Goal: Information Seeking & Learning: Check status

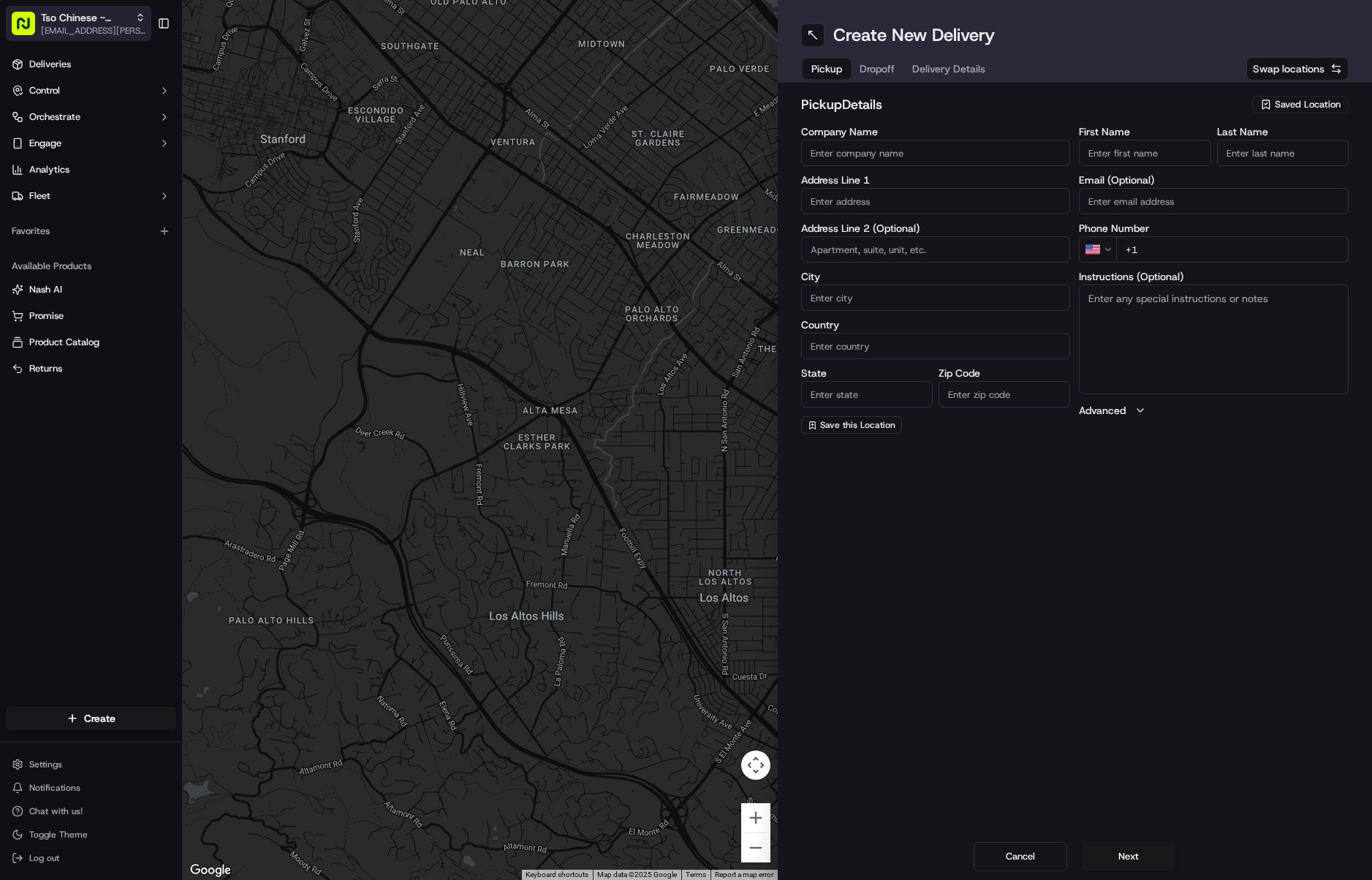
click at [62, 24] on span "Tso Chinese - Catering" at bounding box center [86, 17] width 89 height 14
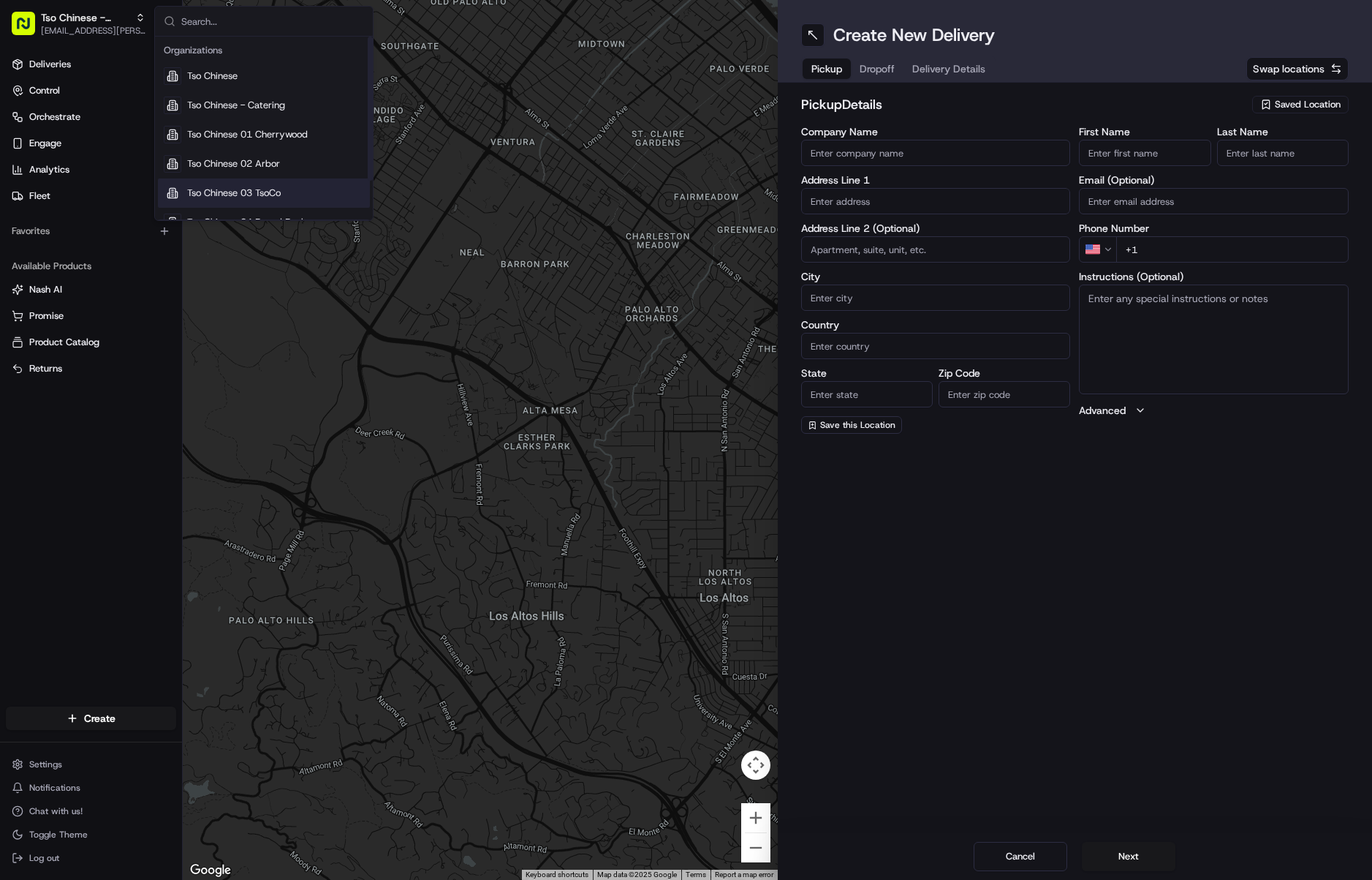
scroll to position [50, 0]
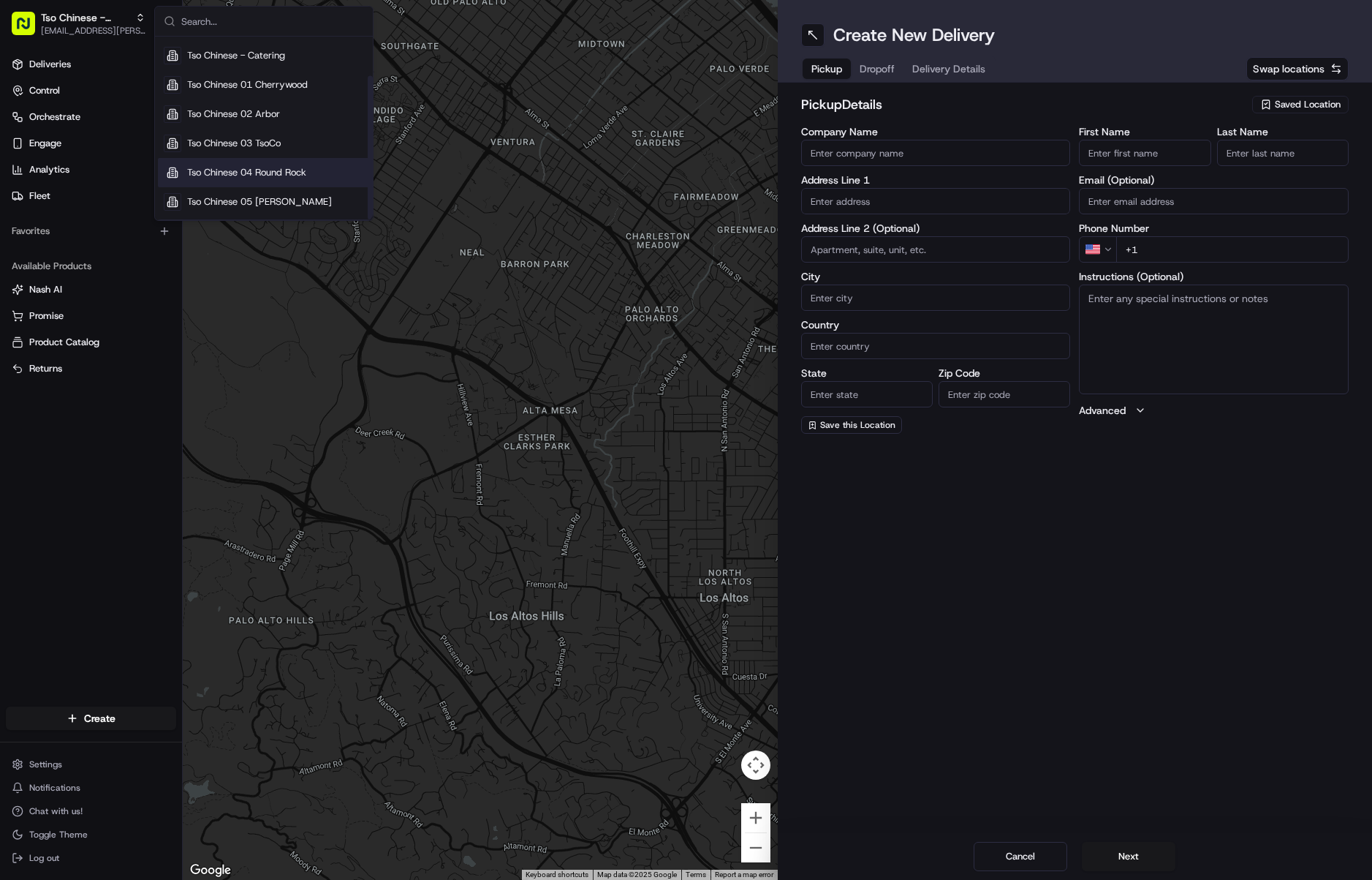
click at [281, 176] on span "Tso Chinese 04 Round Rock" at bounding box center [246, 173] width 120 height 13
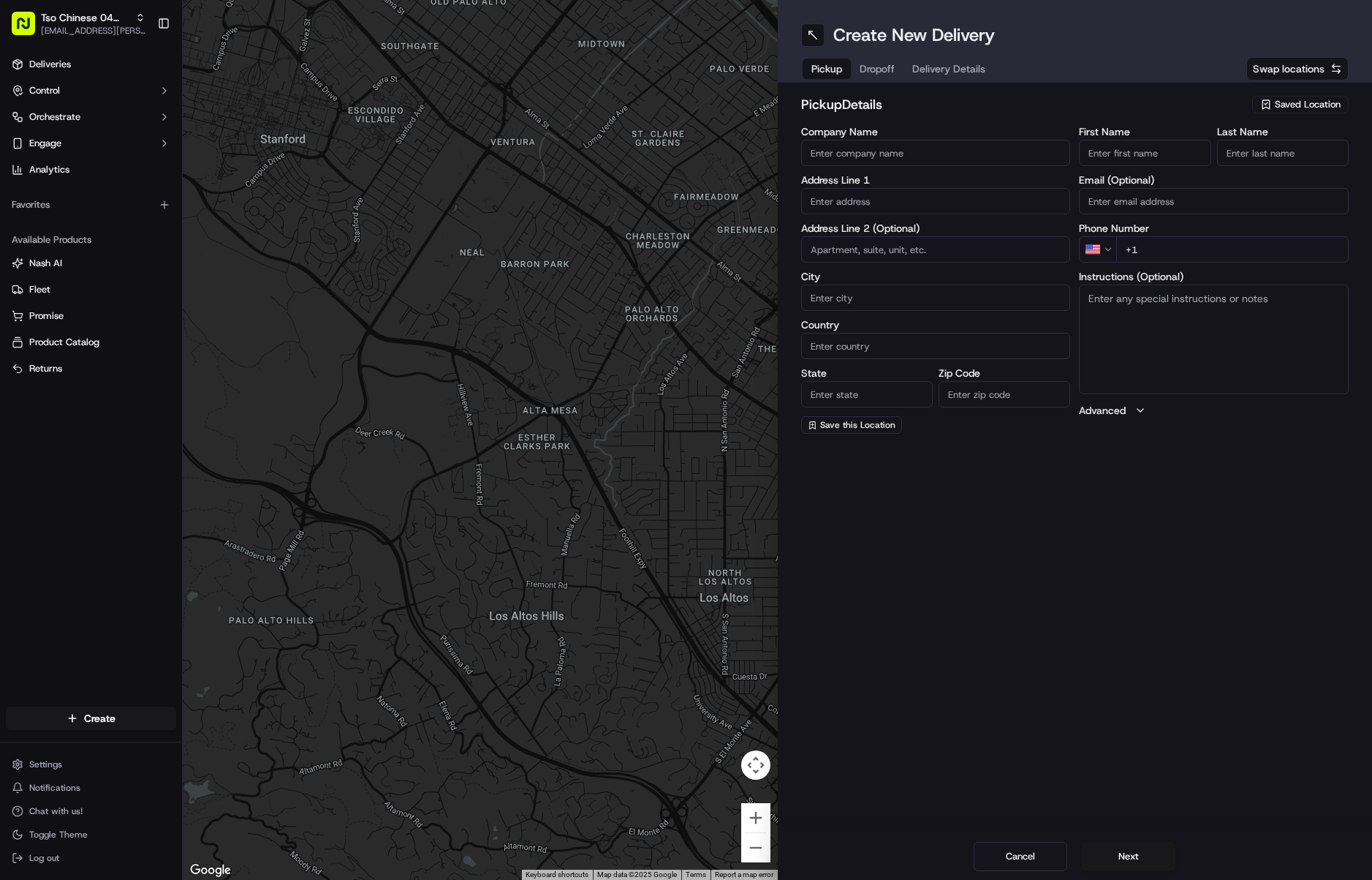
click at [1275, 102] on div "Saved Location" at bounding box center [1301, 105] width 97 height 17
drag, startPoint x: 1105, startPoint y: 70, endPoint x: 819, endPoint y: 67, distance: 286.0
click at [1104, 70] on html "Tso Chinese 04 Round Rock [EMAIL_ADDRESS][PERSON_NAME][DOMAIN_NAME] Toggle Side…" at bounding box center [686, 440] width 1372 height 880
click at [40, 54] on link "Deliveries" at bounding box center [90, 64] width 170 height 24
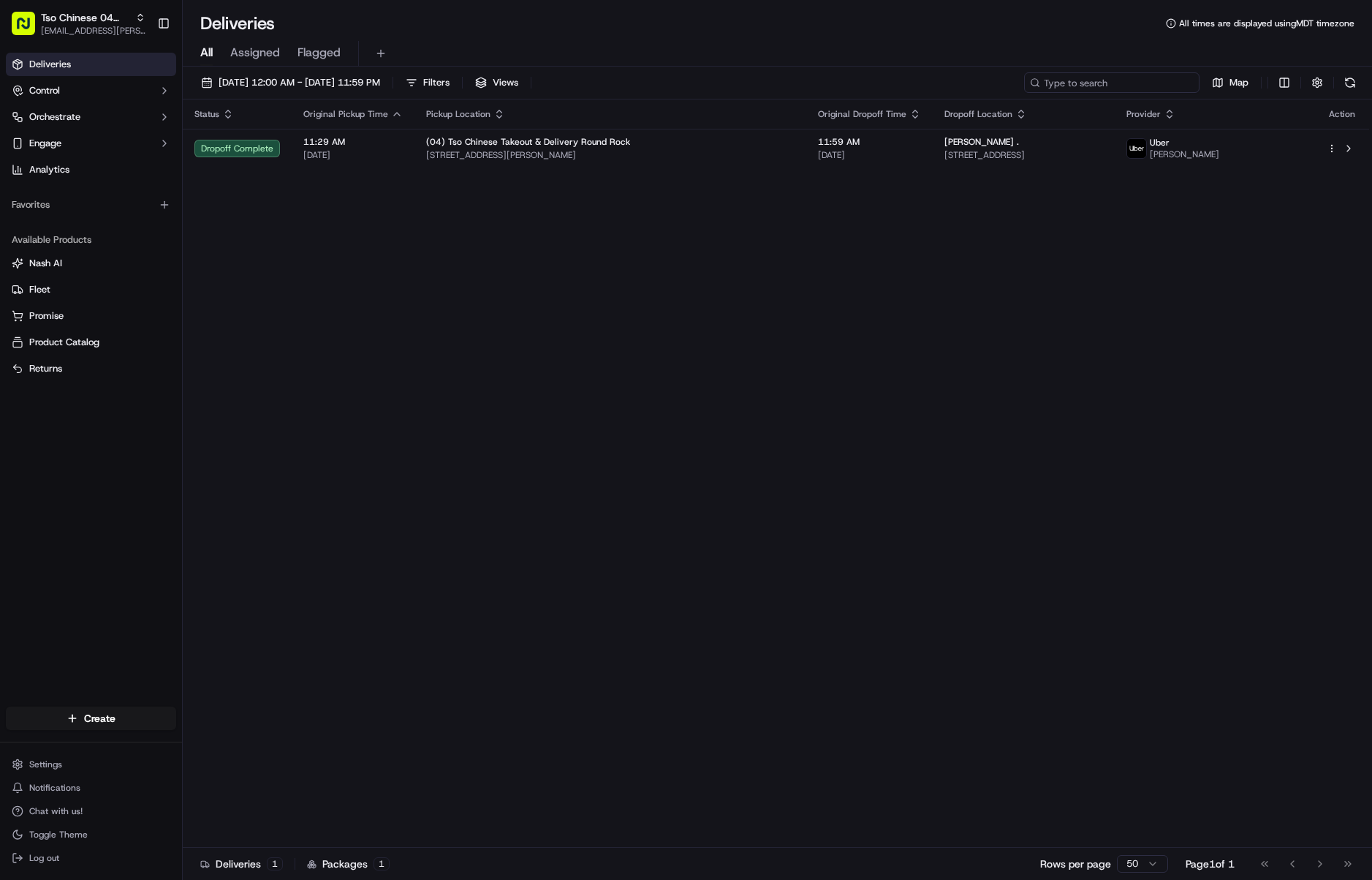
drag, startPoint x: 1148, startPoint y: 78, endPoint x: 1136, endPoint y: 77, distance: 12.0
click at [1148, 77] on input at bounding box center [1112, 82] width 176 height 21
paste input "[PERSON_NAME]"
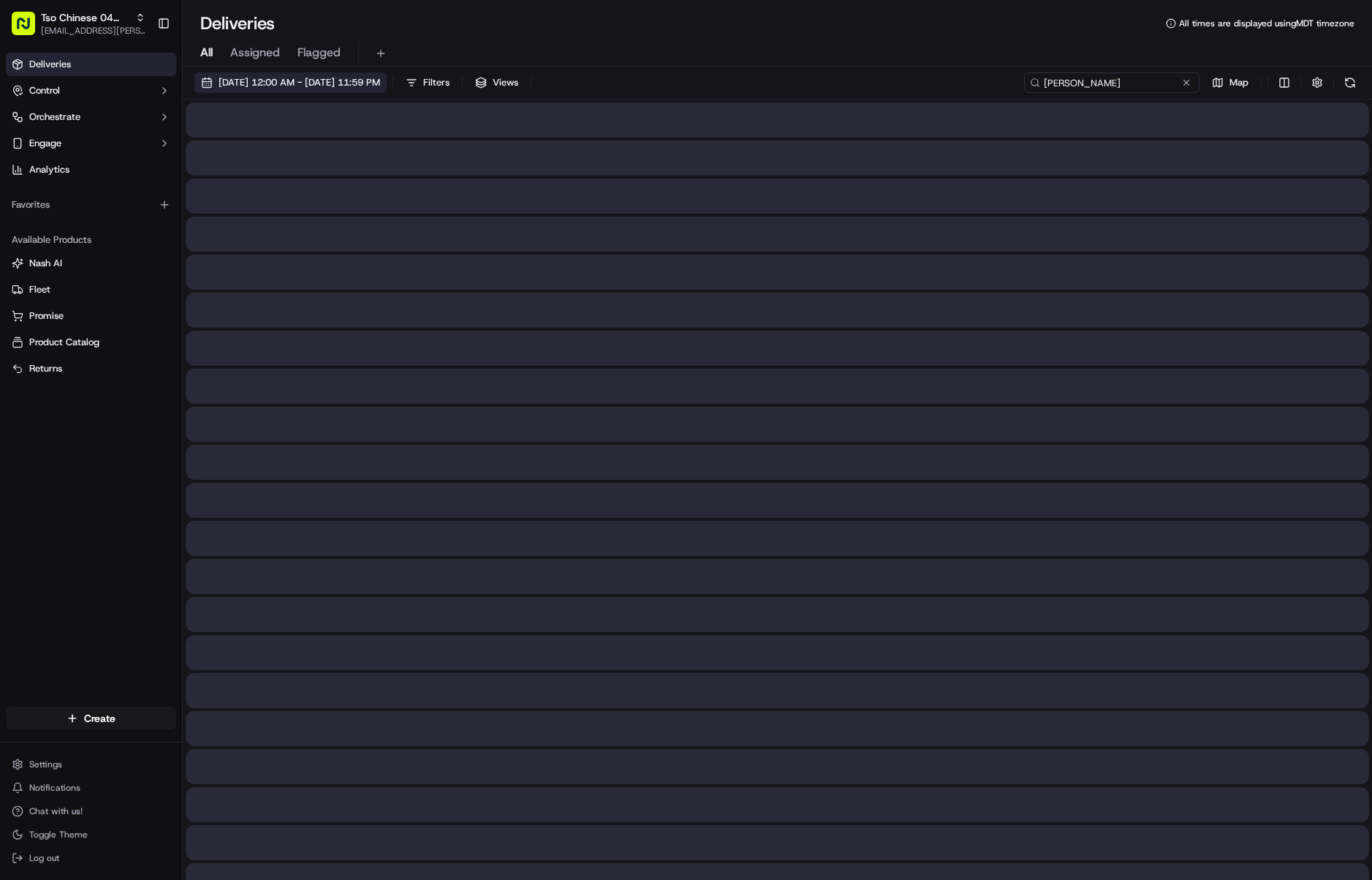
type input "[PERSON_NAME]"
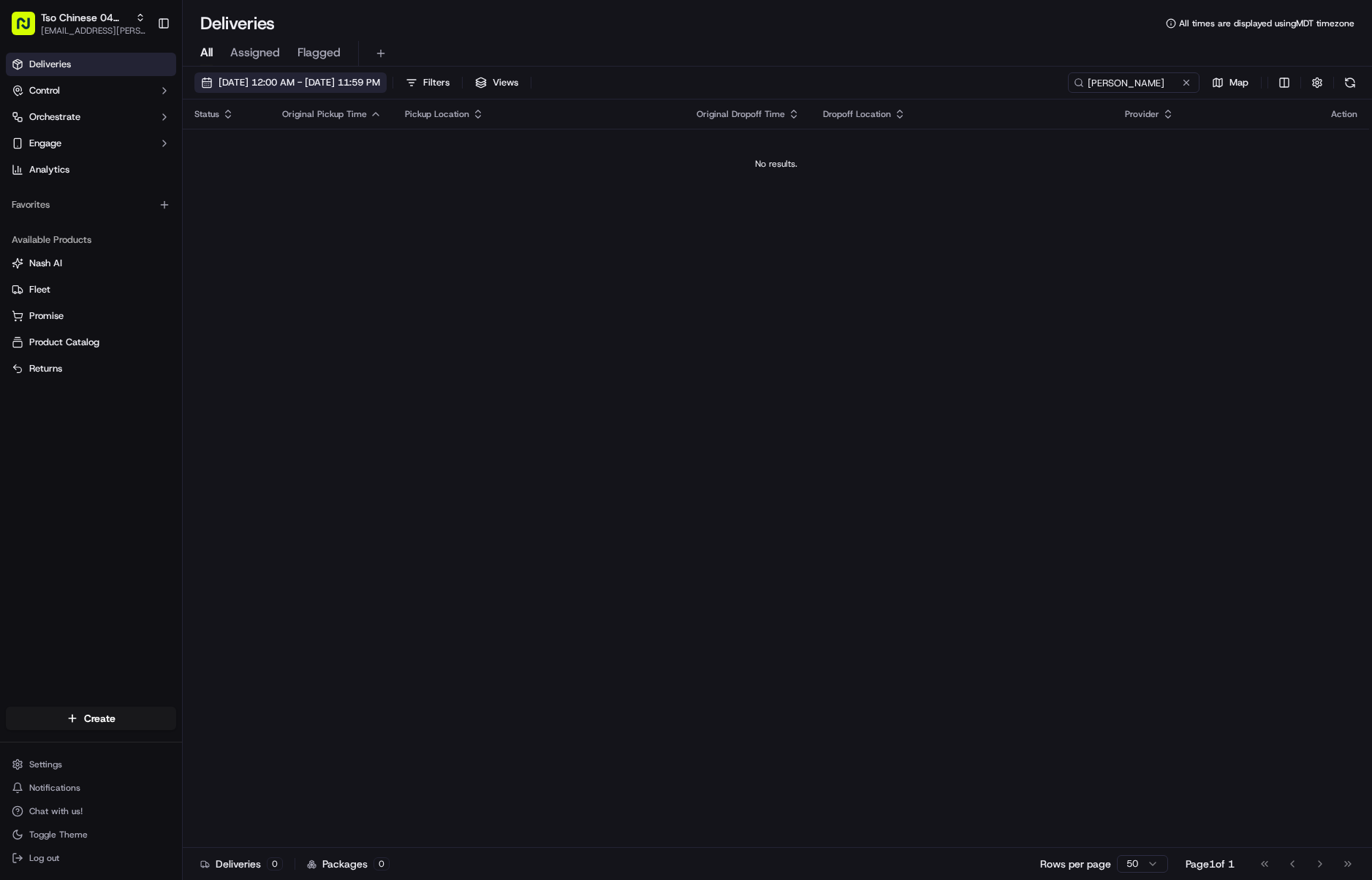
click at [305, 82] on span "[DATE] 12:00 AM - [DATE] 11:59 PM" at bounding box center [299, 82] width 162 height 13
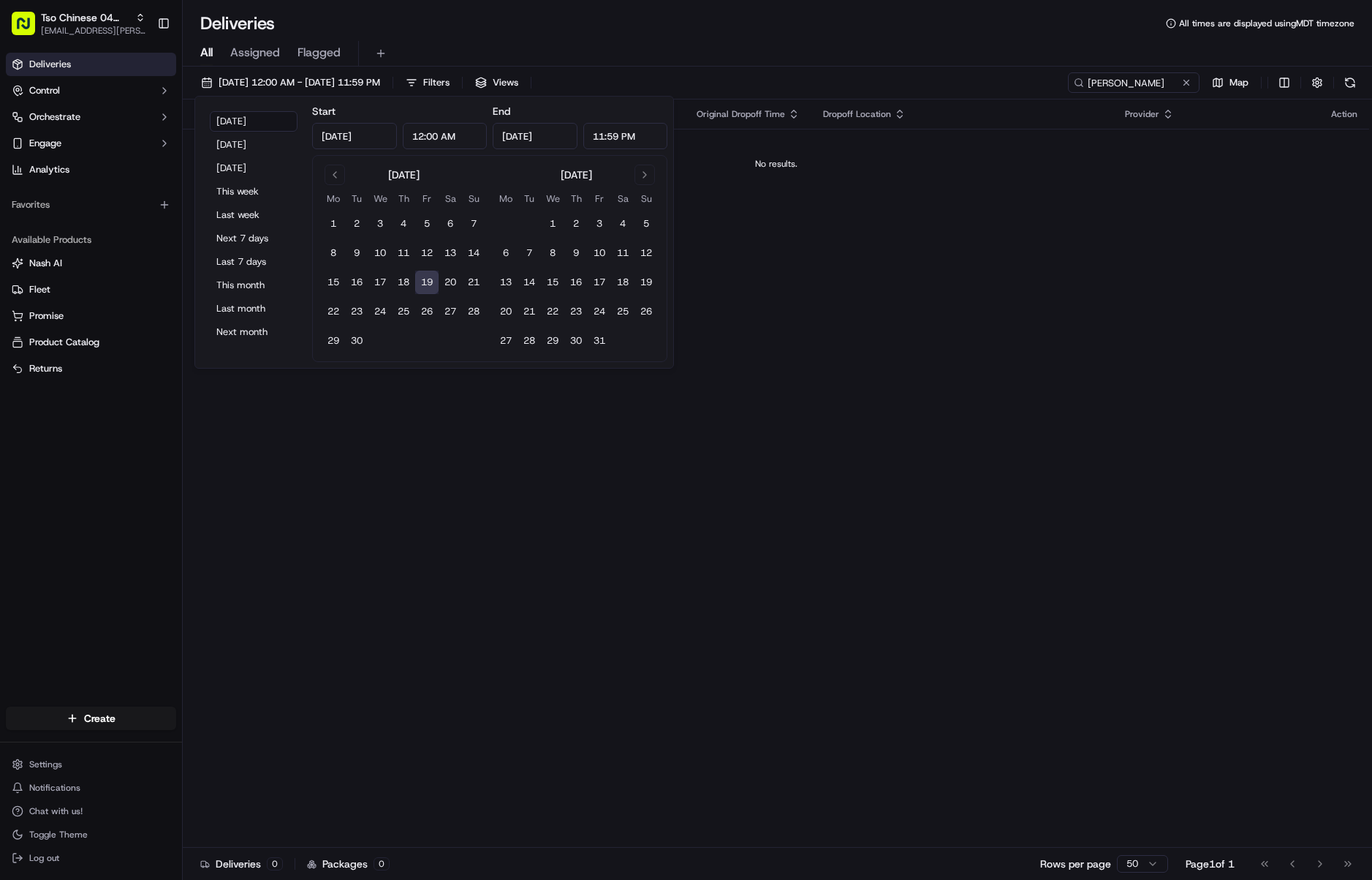
click at [426, 270] on tbody "1 2 3 4 5 6 7 8 9 10 11 12 13 14 15 16 17 18 19 20 21 22 23 24 25 26 27 28 29 30" at bounding box center [403, 279] width 164 height 147
click at [425, 256] on button "12" at bounding box center [428, 253] width 24 height 24
type input "[DATE]"
drag, startPoint x: 429, startPoint y: 276, endPoint x: 441, endPoint y: 275, distance: 12.0
click at [432, 276] on button "19" at bounding box center [428, 283] width 24 height 24
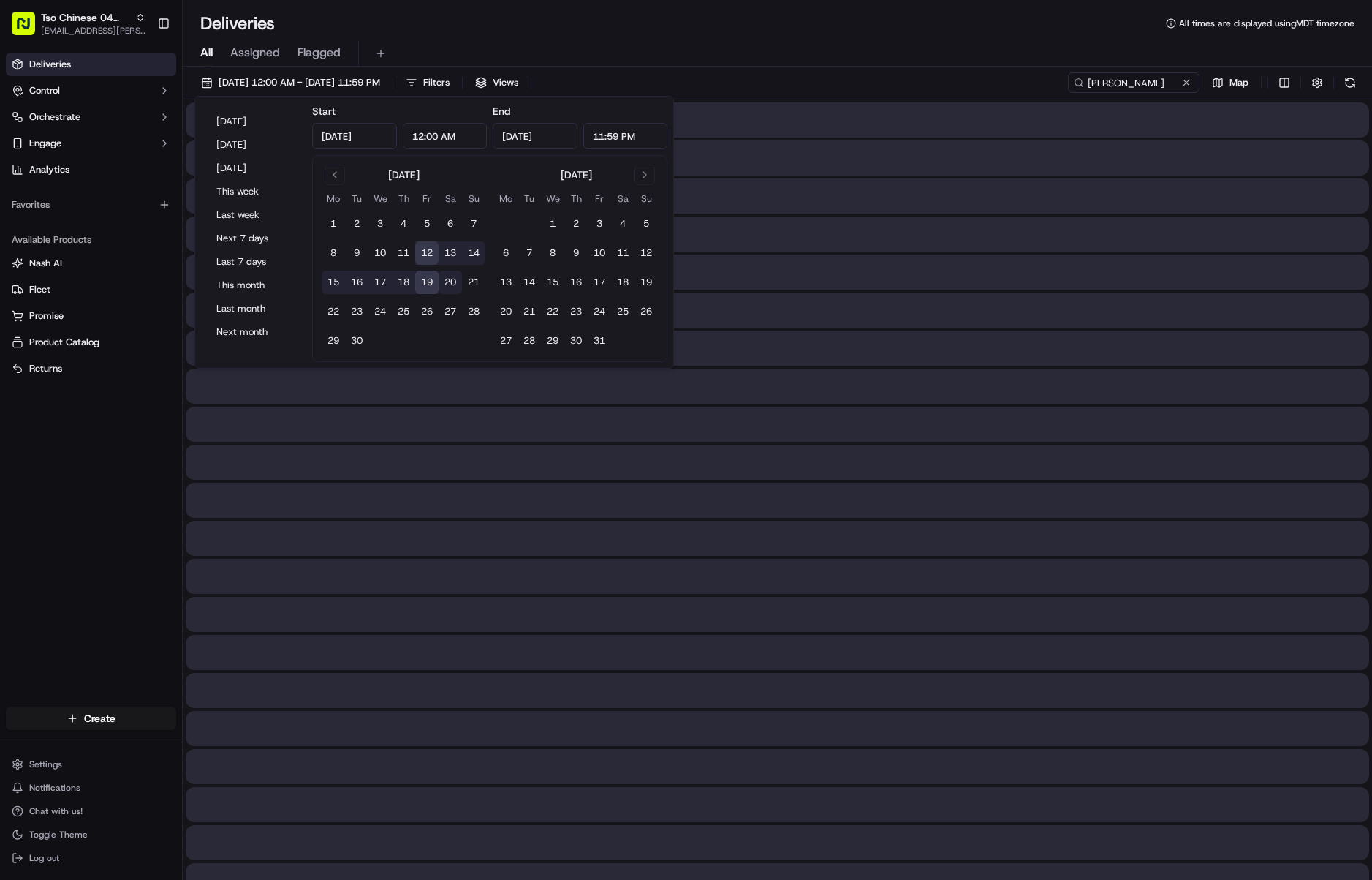
type input "[DATE]"
click at [796, 44] on div "All Assigned Flagged" at bounding box center [777, 54] width 1189 height 25
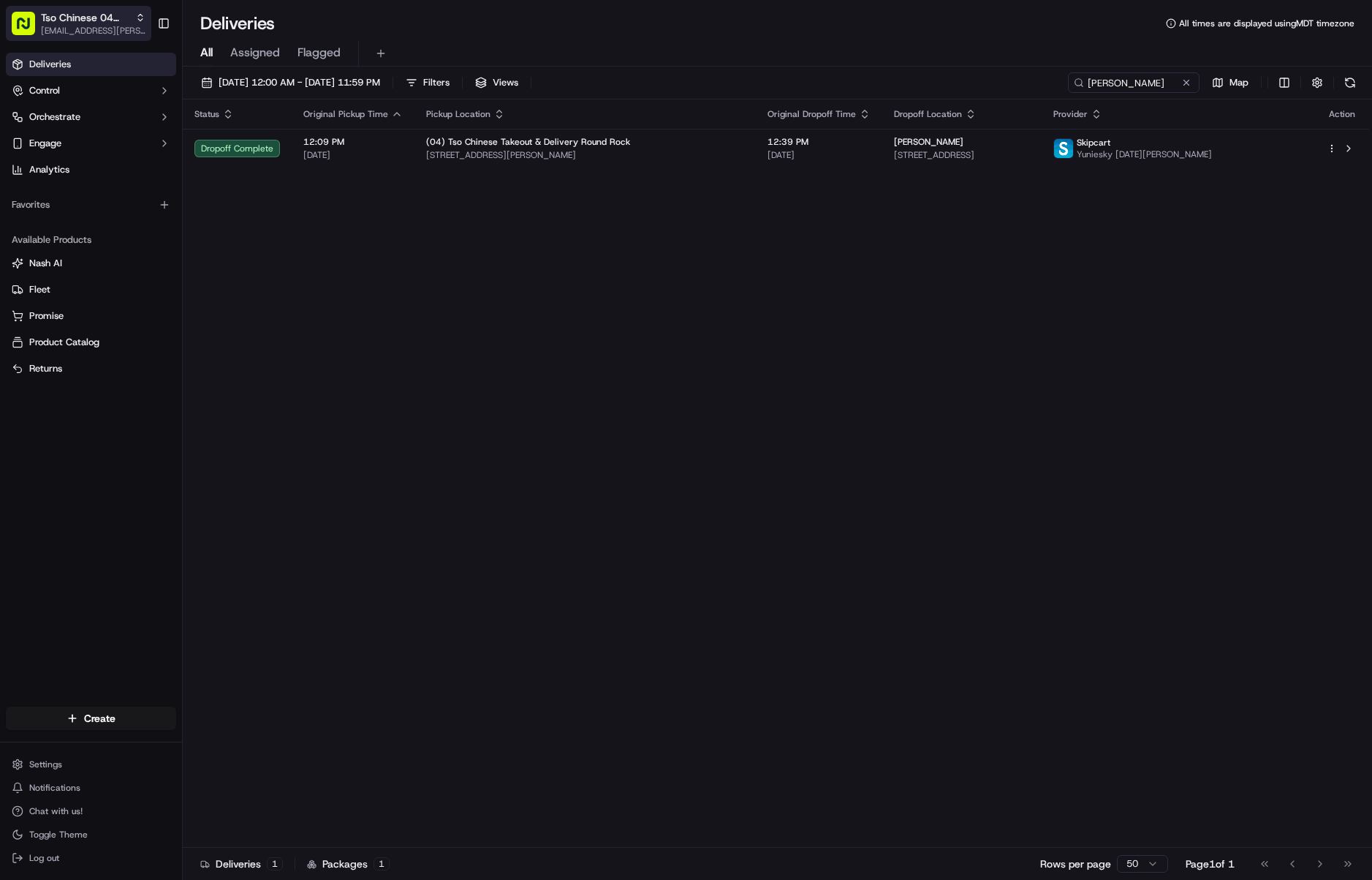
click at [80, 23] on span "Tso Chinese 04 Round Rock" at bounding box center [86, 17] width 89 height 14
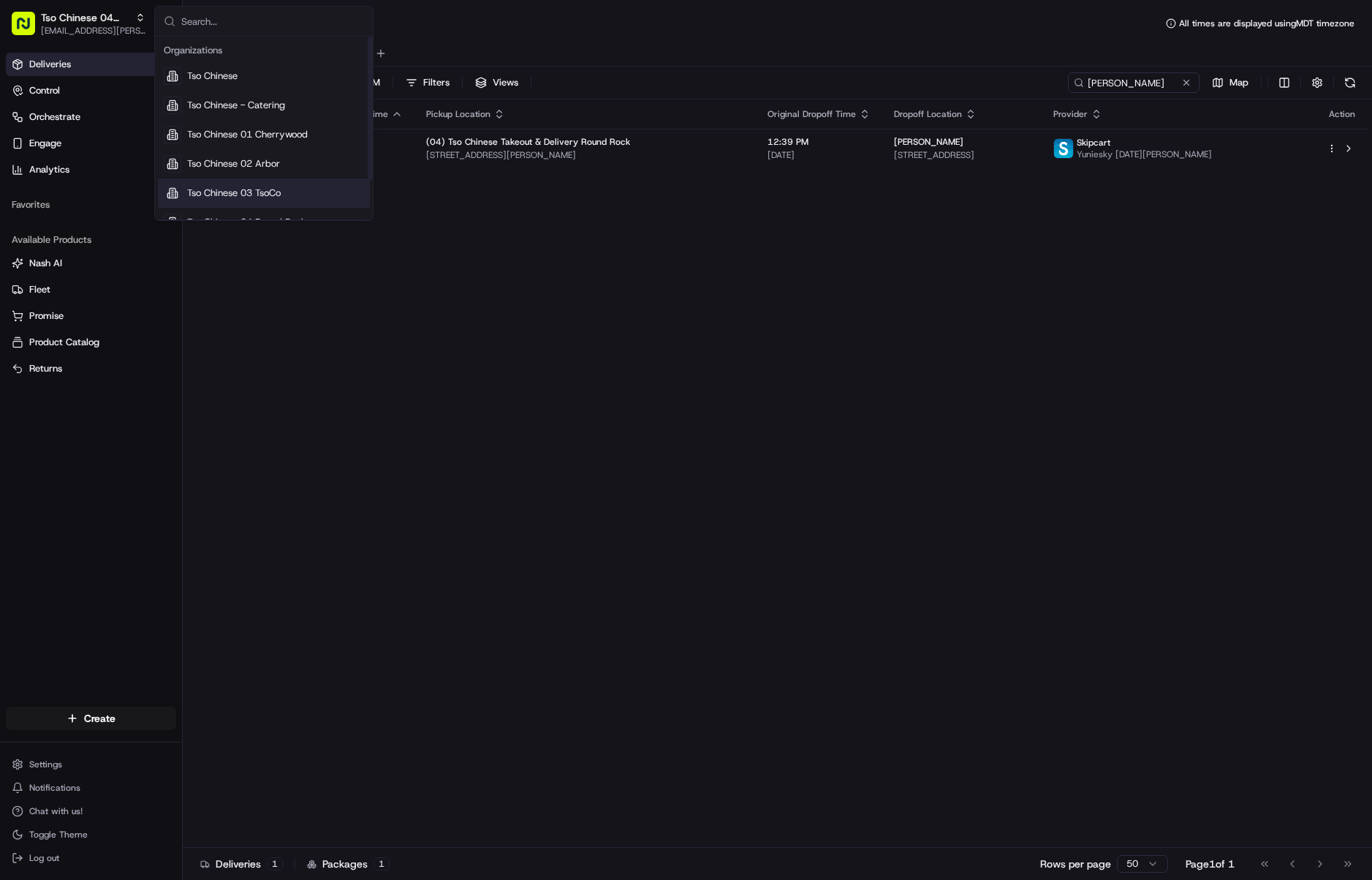
click at [261, 185] on div "Tso Chinese 03 TsoCo" at bounding box center [264, 192] width 212 height 29
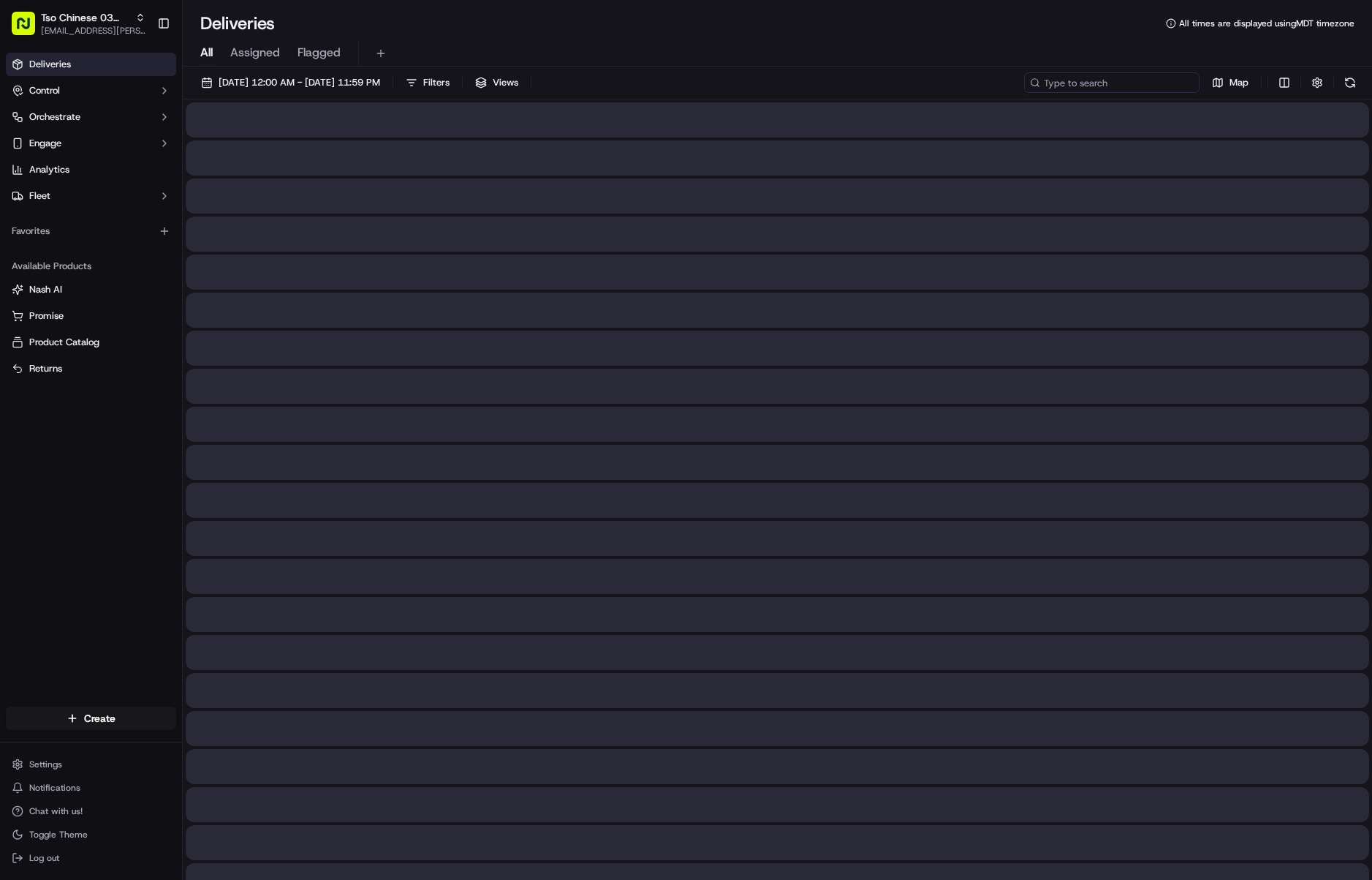
click at [1126, 82] on input at bounding box center [1112, 82] width 176 height 21
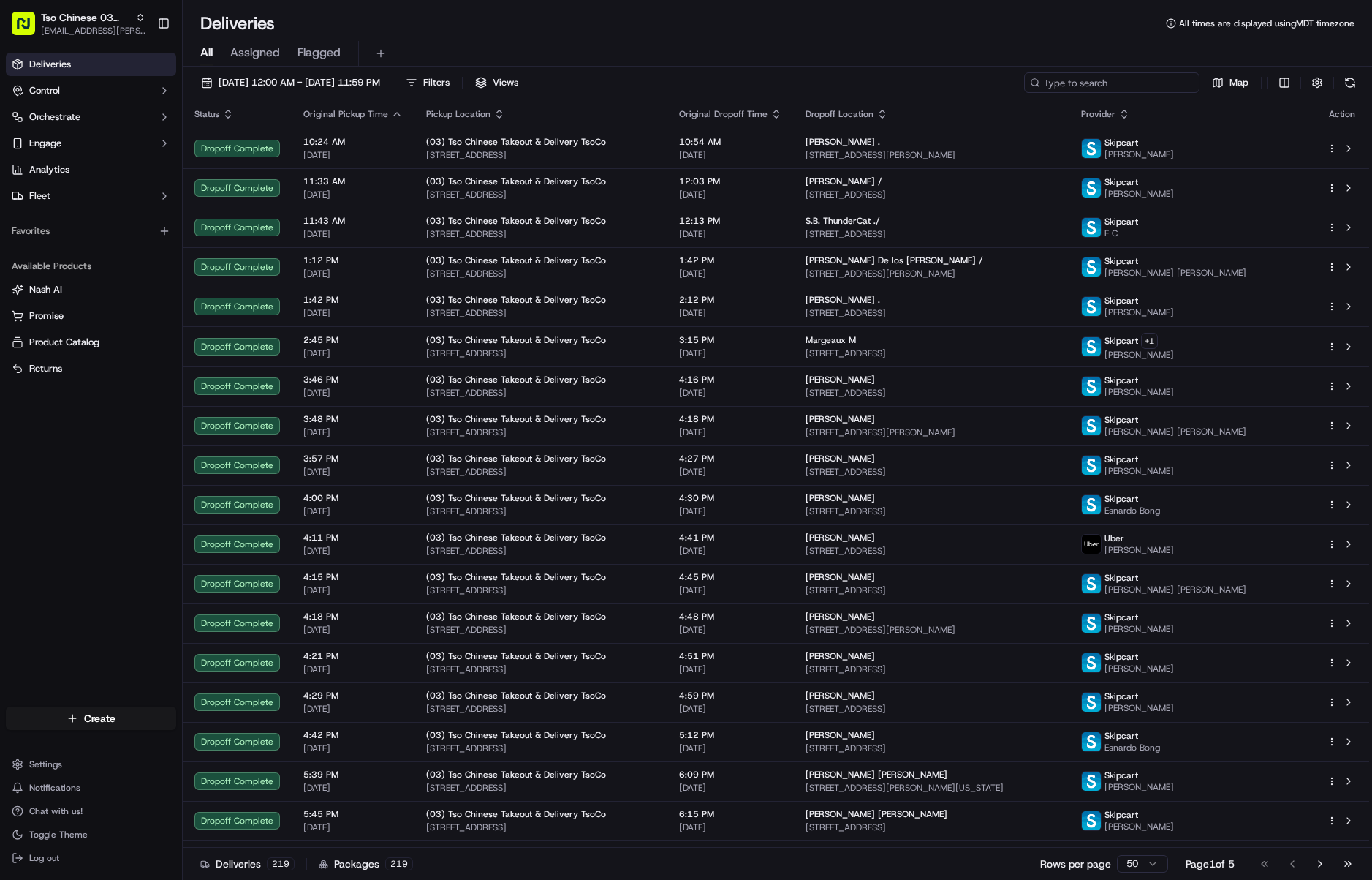
paste input "[PERSON_NAME]"
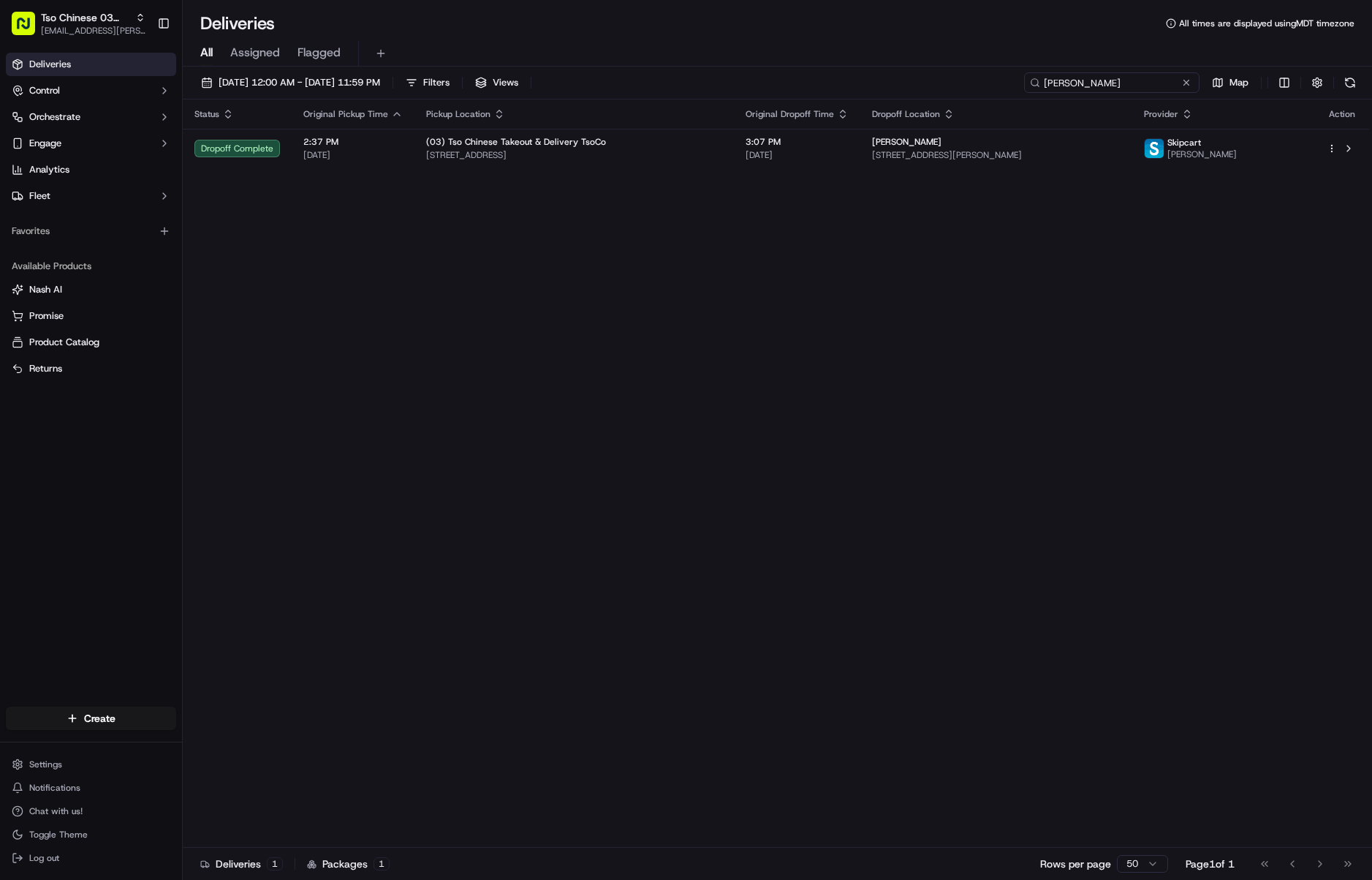
drag, startPoint x: 1141, startPoint y: 82, endPoint x: 914, endPoint y: 126, distance: 231.2
click at [915, 125] on div "[DATE] 12:00 AM - [DATE] 11:59 PM Filters Views [PERSON_NAME] Map Status Origin…" at bounding box center [777, 474] width 1189 height 817
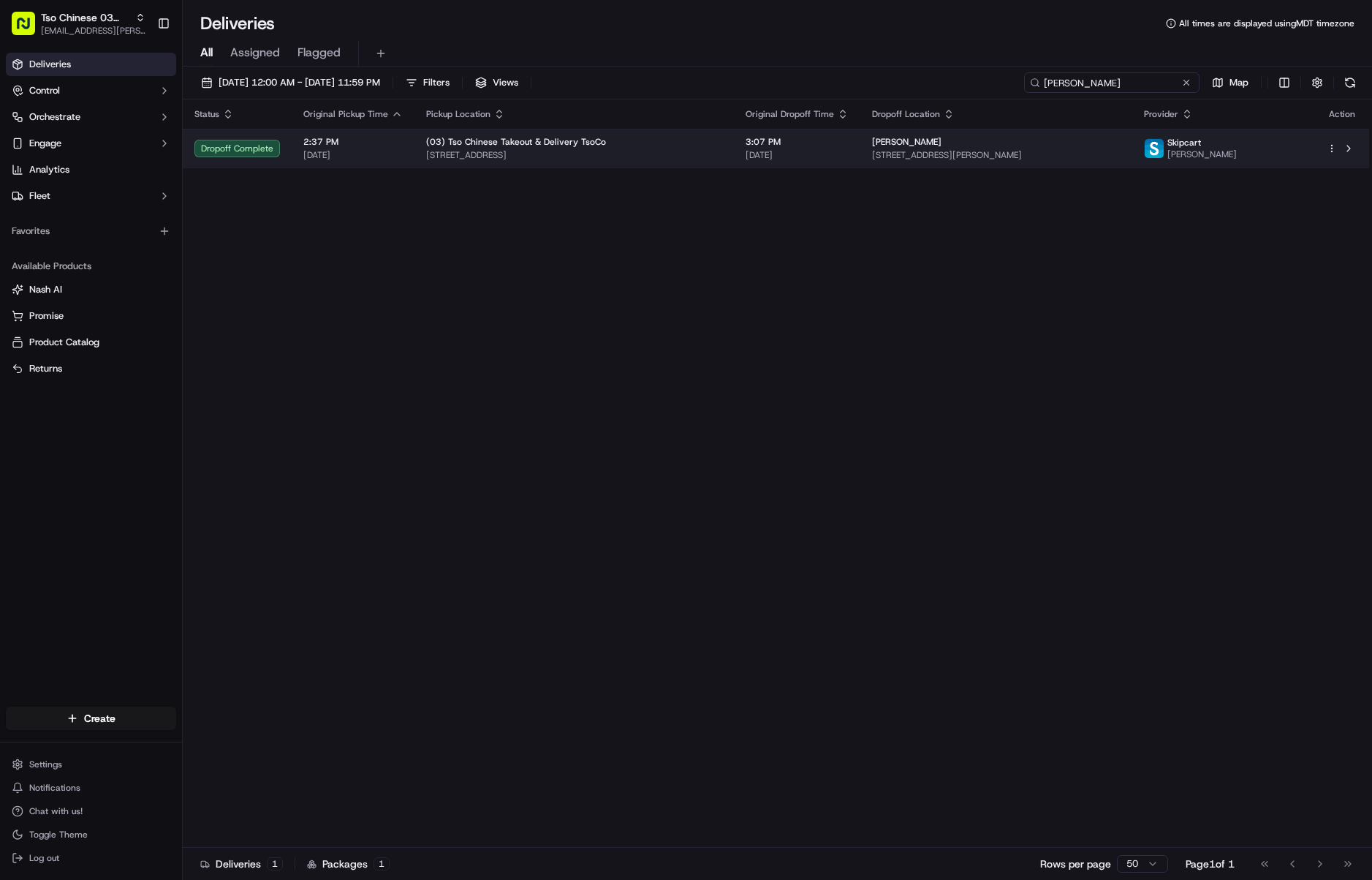
paste input "[PERSON_NAME]"
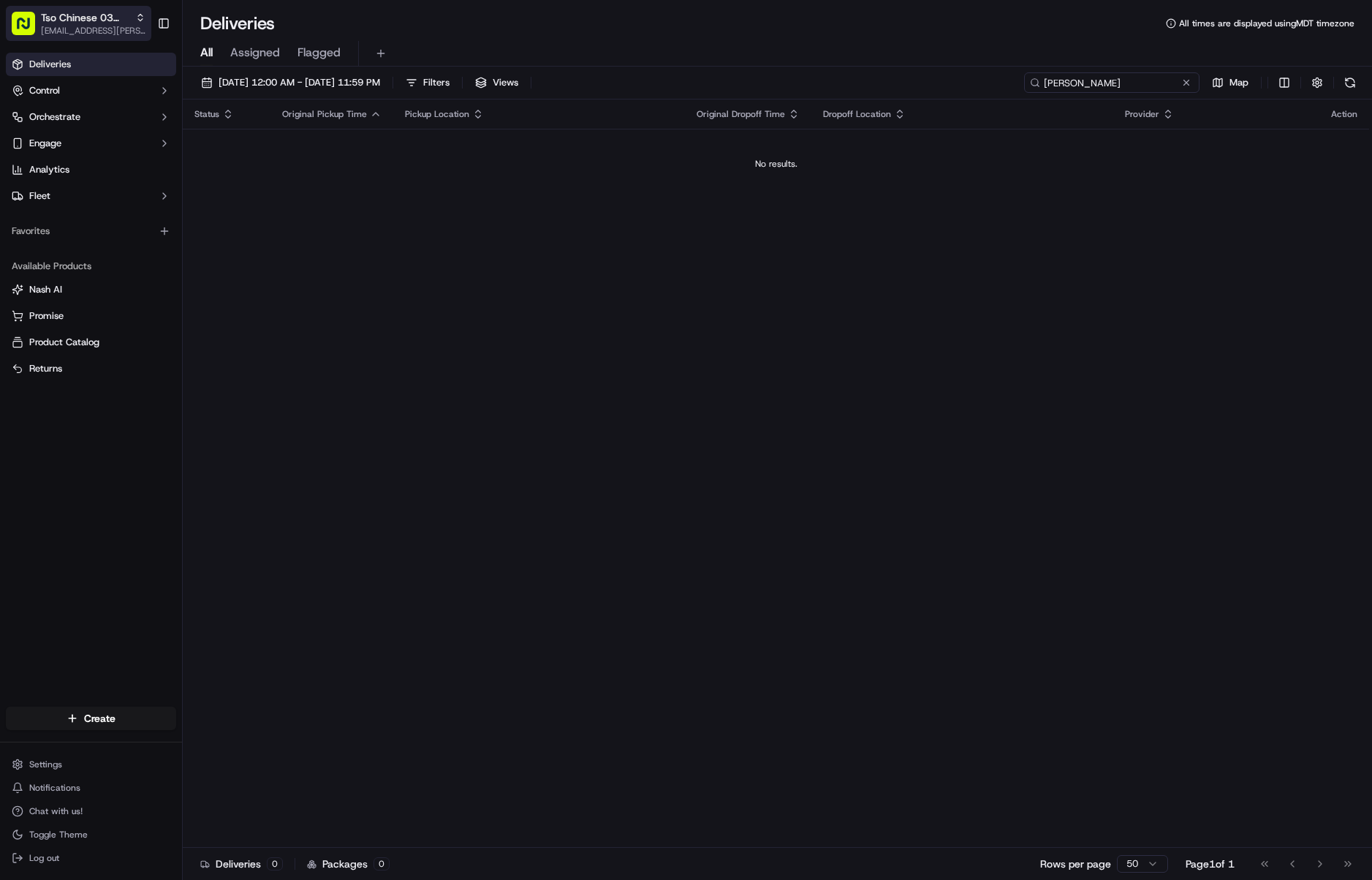
type input "[PERSON_NAME]"
click at [108, 32] on span "[EMAIL_ADDRESS][PERSON_NAME][DOMAIN_NAME]" at bounding box center [93, 30] width 105 height 12
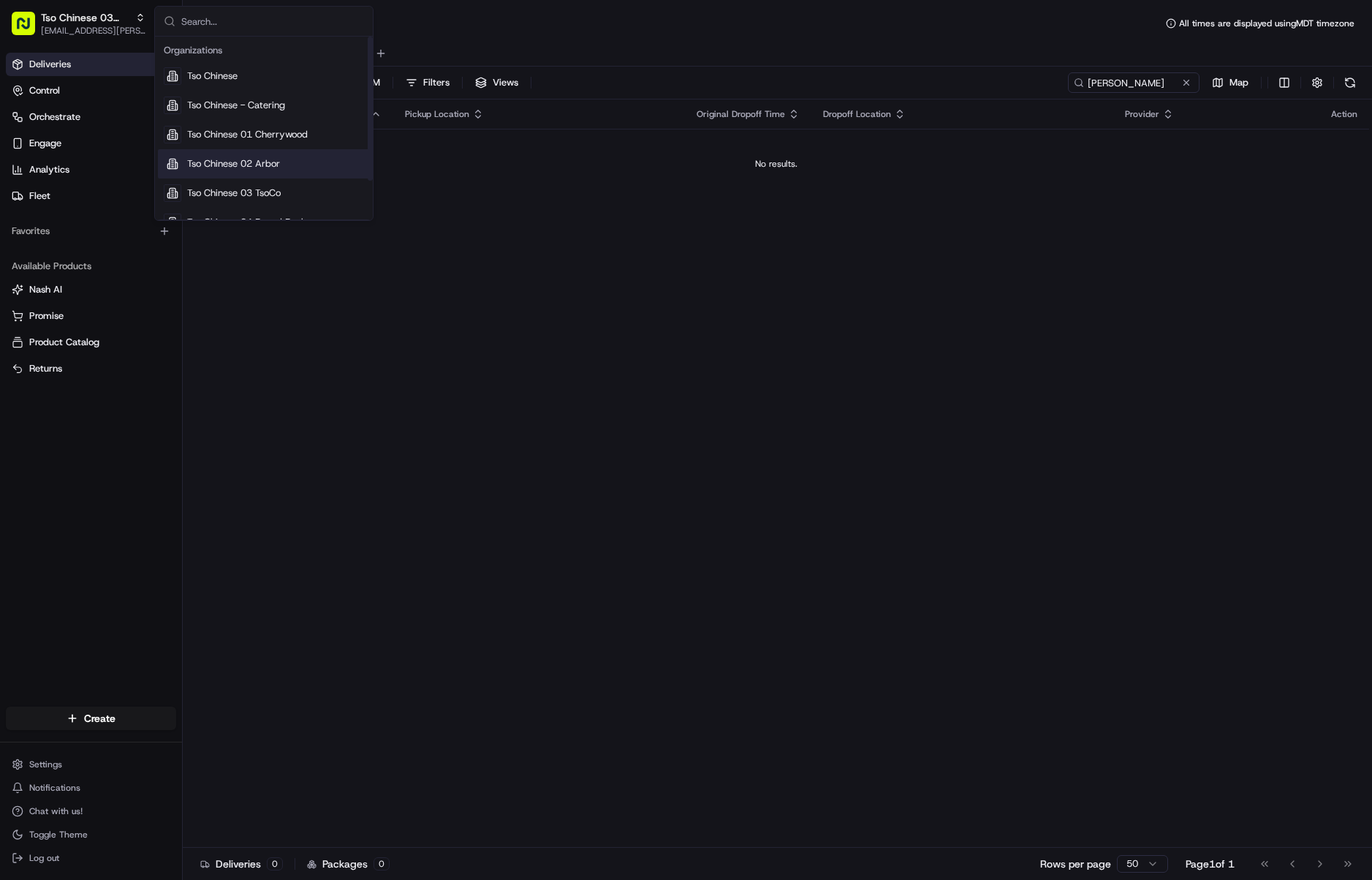
click at [278, 161] on span "Tso Chinese 02 Arbor" at bounding box center [233, 164] width 93 height 13
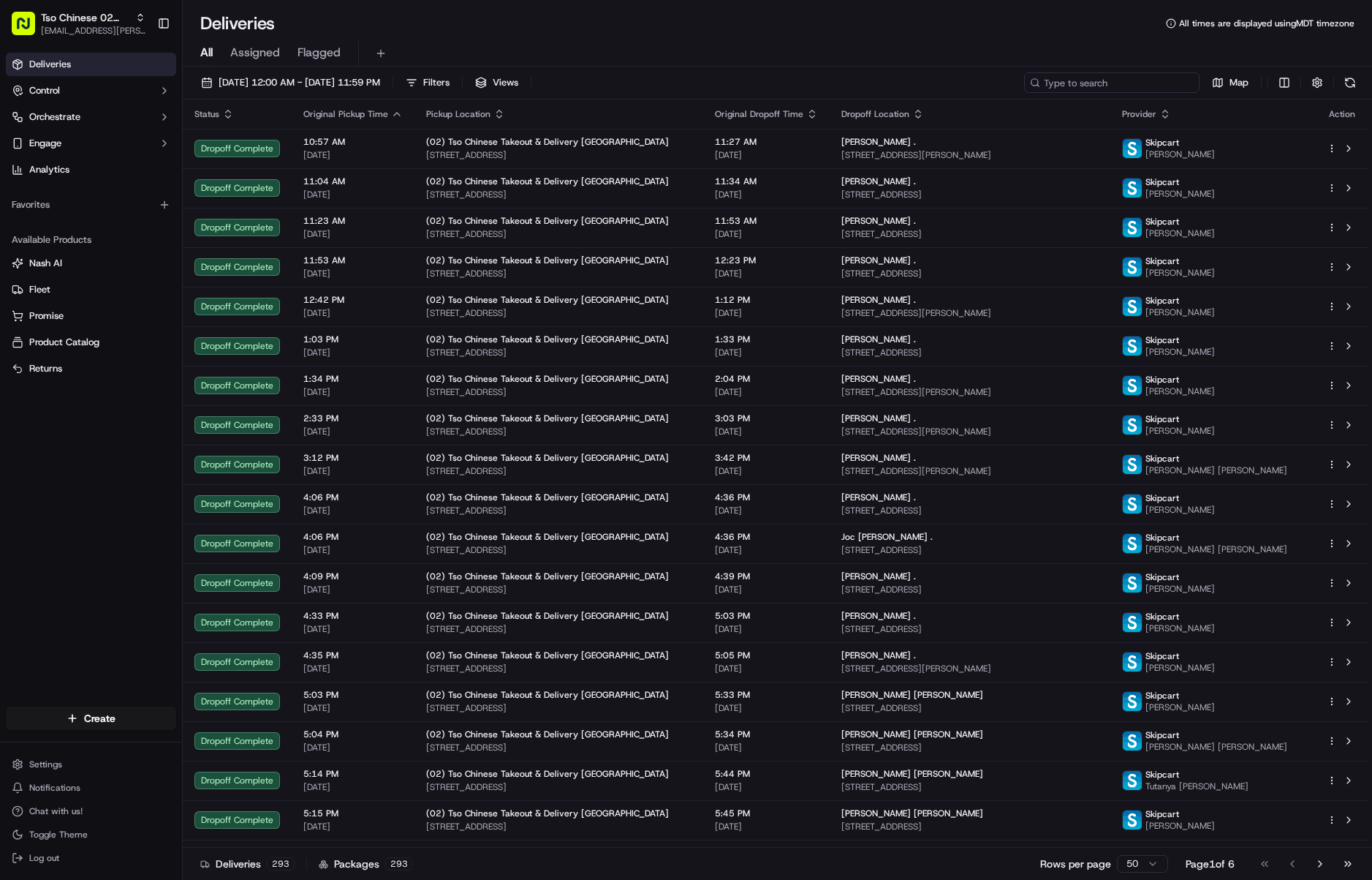
click at [1100, 91] on input at bounding box center [1112, 82] width 176 height 21
paste input "[PERSON_NAME]"
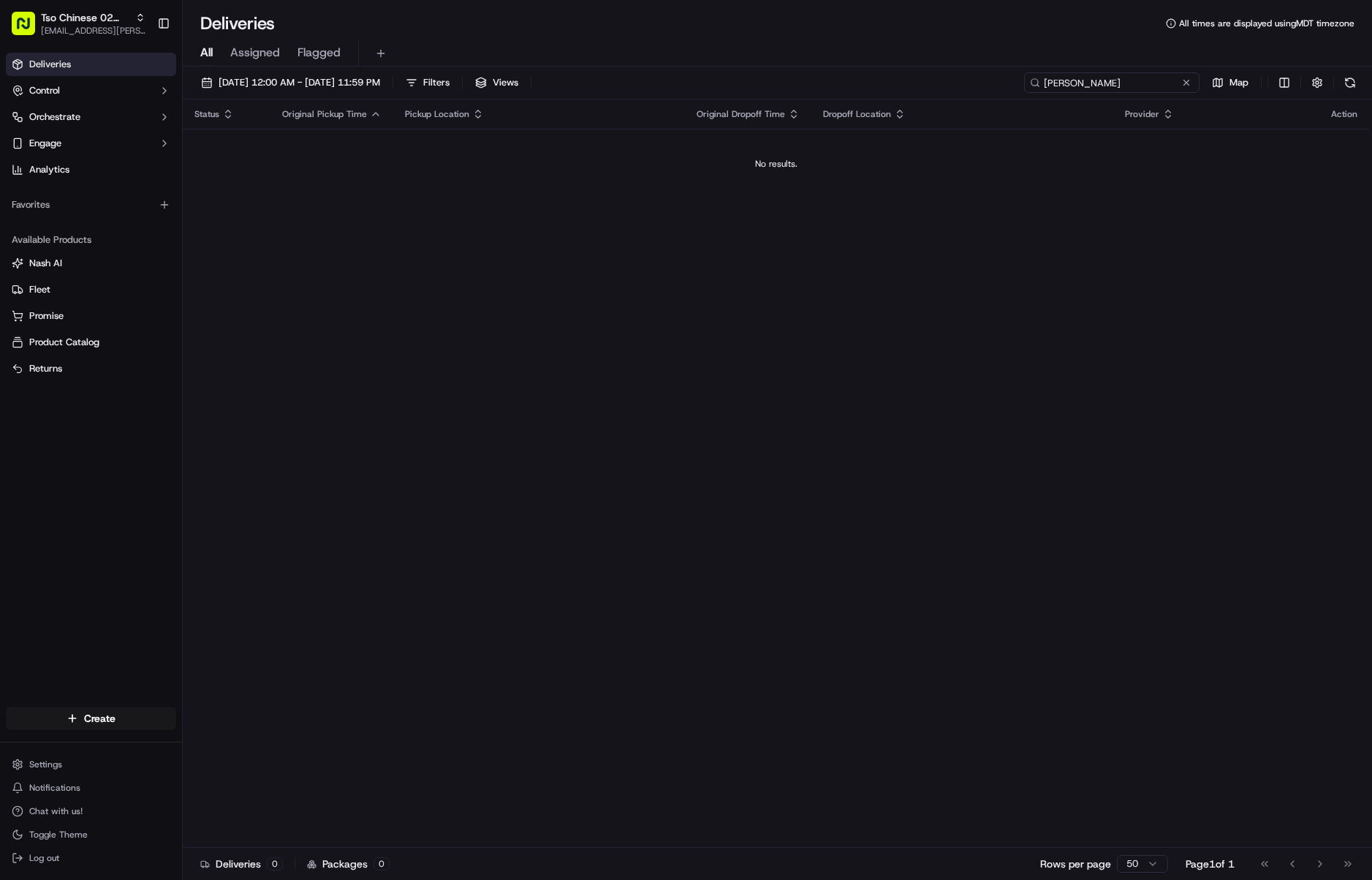
drag, startPoint x: 1105, startPoint y: 81, endPoint x: 1025, endPoint y: 83, distance: 80.0
click at [1025, 83] on input "[PERSON_NAME]" at bounding box center [1112, 82] width 176 height 21
click at [1063, 81] on input "[PERSON_NAME]" at bounding box center [1112, 82] width 176 height 21
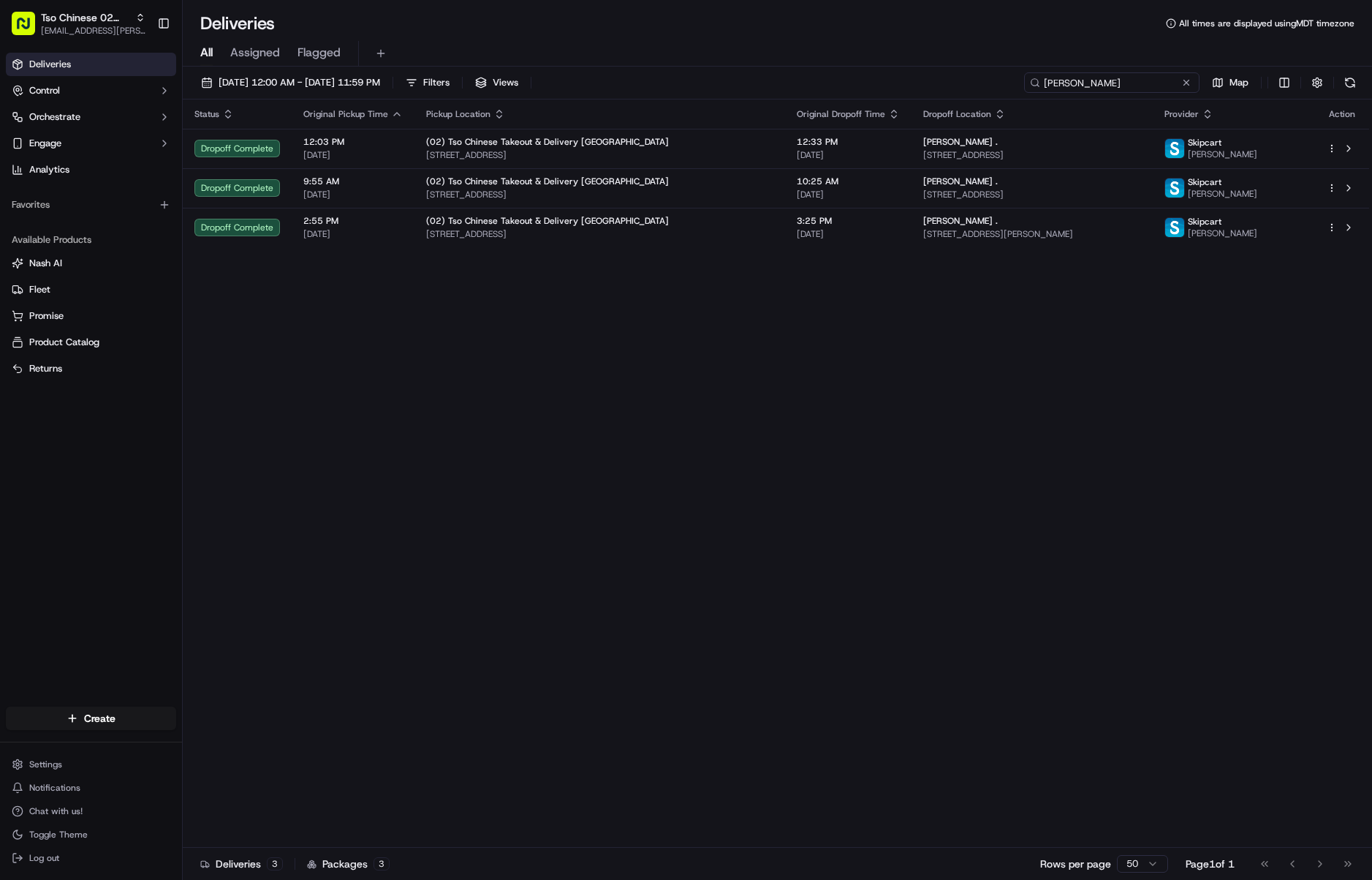
type input "[PERSON_NAME]"
